Goal: Find specific page/section: Find specific page/section

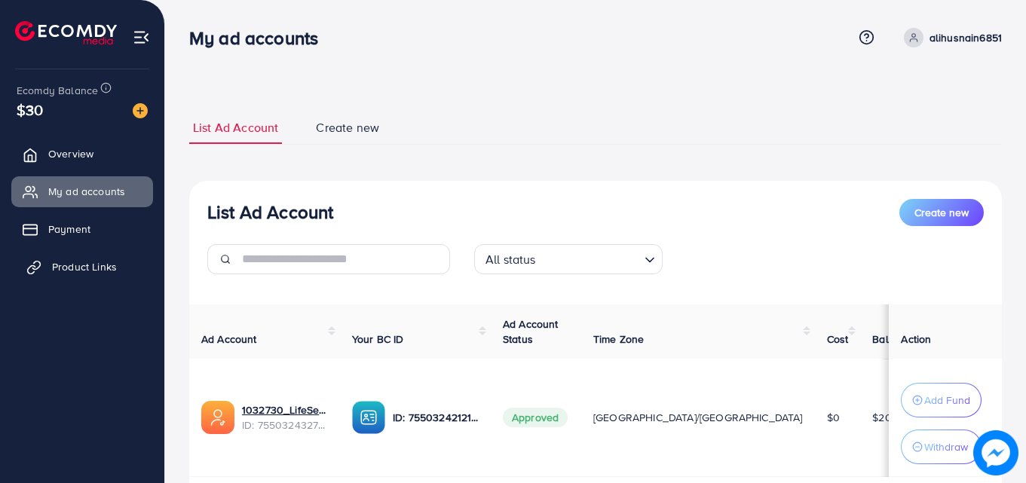
click at [104, 255] on link "Product Links" at bounding box center [82, 267] width 142 height 30
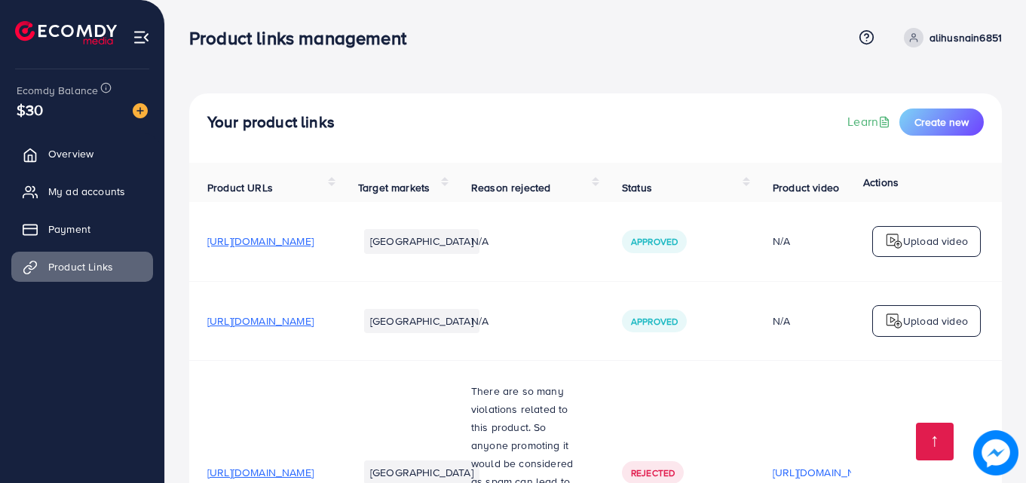
scroll to position [597, 0]
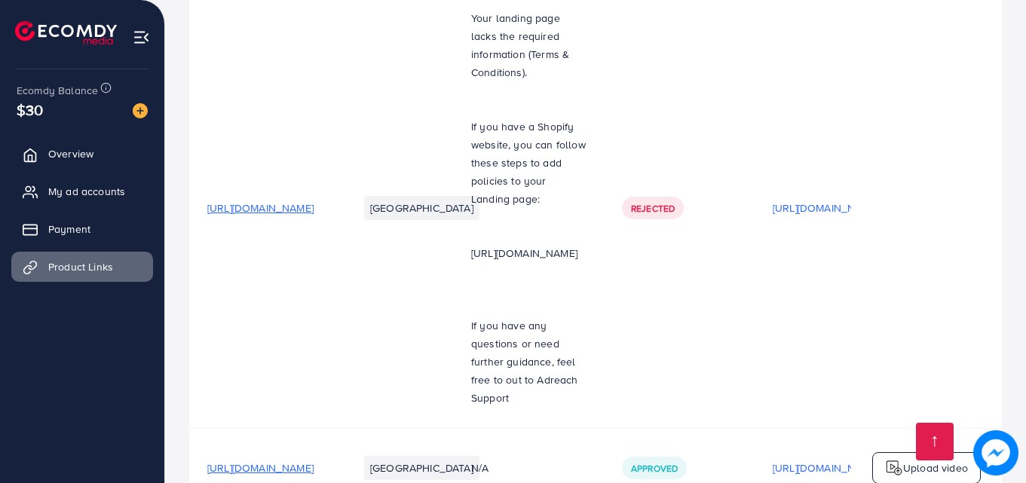
click at [93, 199] on span "My ad accounts" at bounding box center [90, 191] width 77 height 15
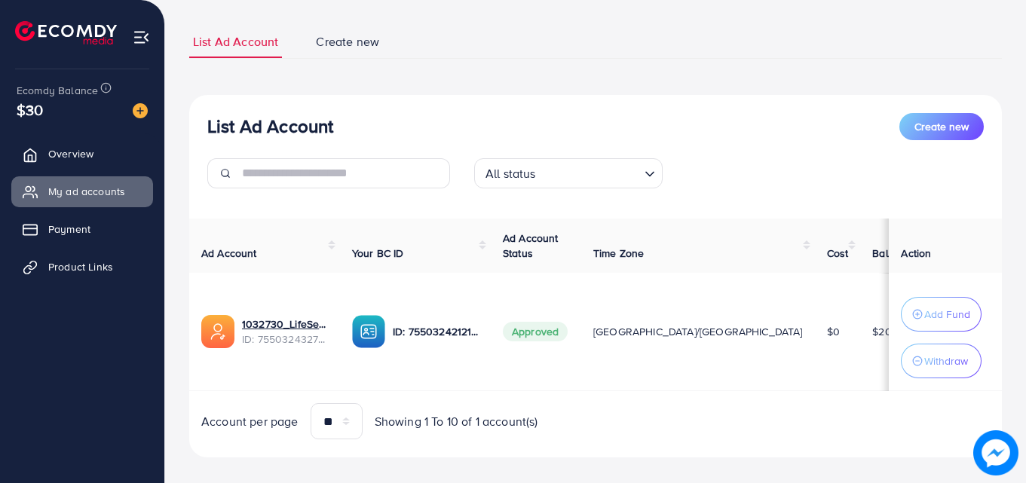
scroll to position [90, 0]
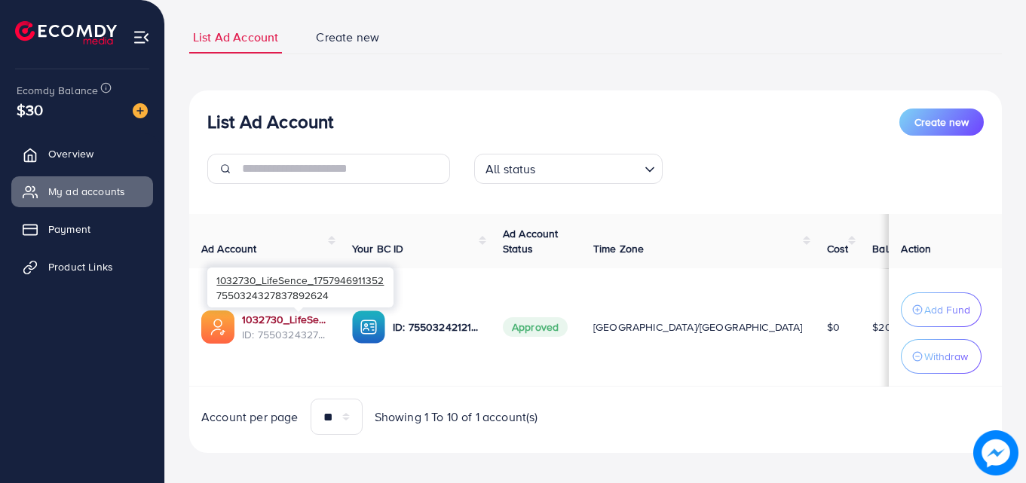
click at [307, 323] on link "1032730_LifeSence_1757946911352" at bounding box center [285, 319] width 86 height 15
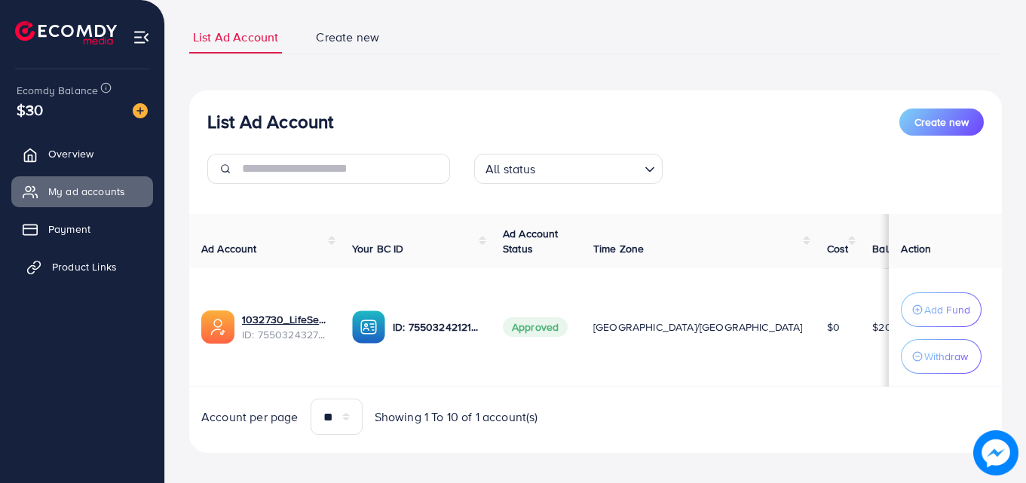
click at [115, 268] on span "Product Links" at bounding box center [84, 266] width 65 height 15
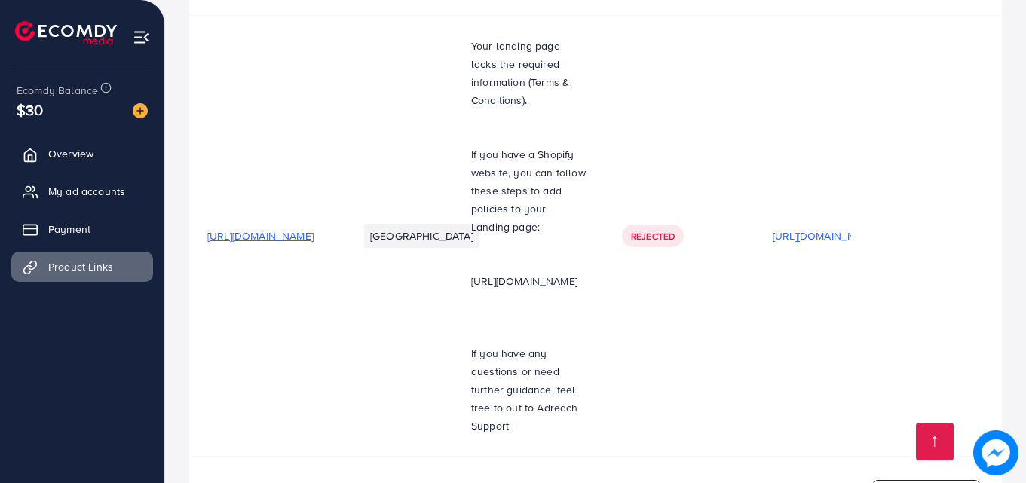
scroll to position [597, 0]
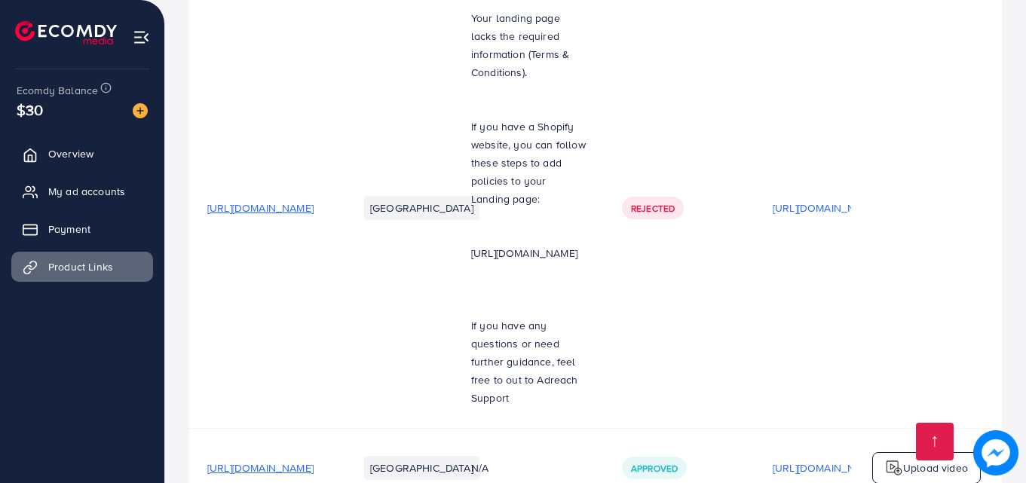
click at [92, 187] on span "My ad accounts" at bounding box center [90, 191] width 77 height 15
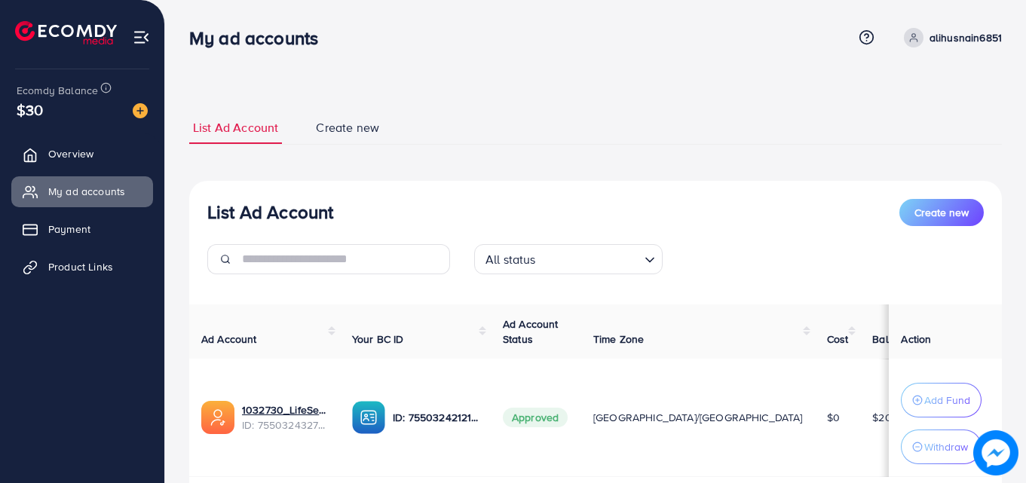
scroll to position [102, 0]
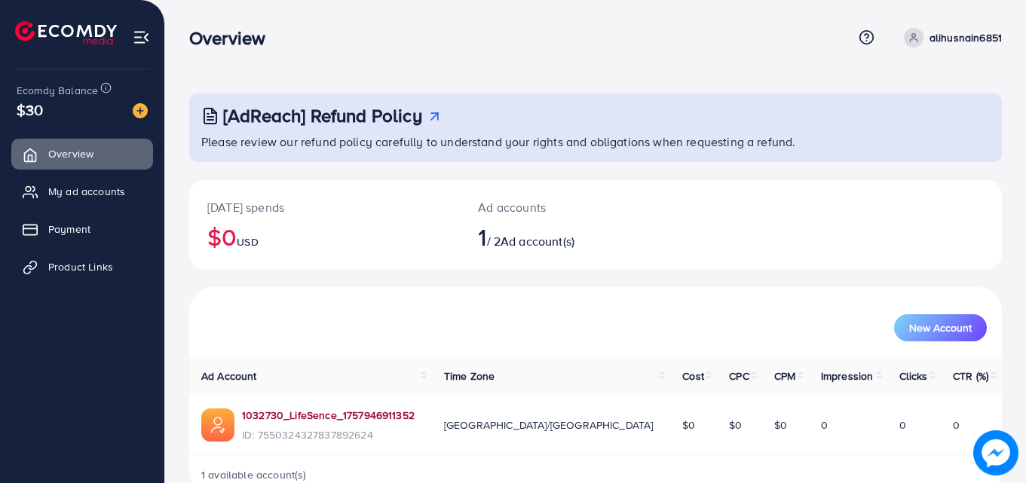
click at [388, 416] on link "1032730_LifeSence_1757946911352" at bounding box center [328, 415] width 173 height 15
